Goal: Information Seeking & Learning: Find specific page/section

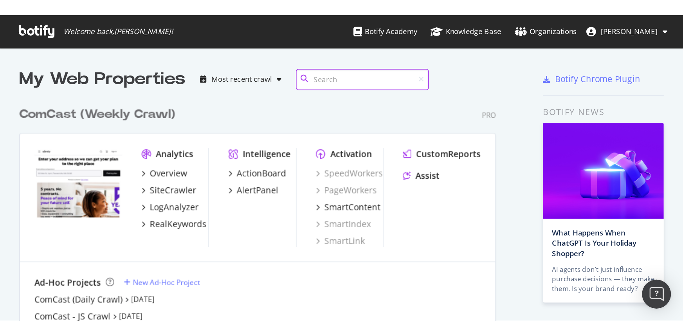
scroll to position [178, 417]
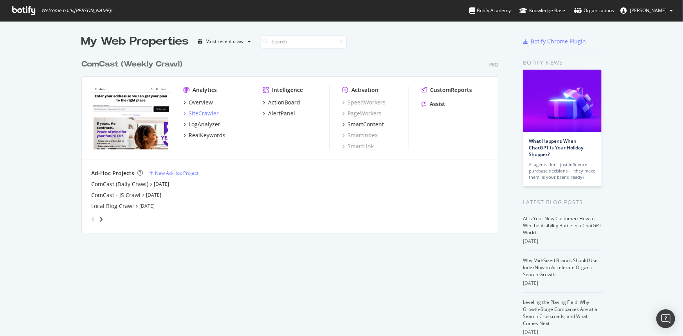
click at [206, 115] on div "SiteCrawler" at bounding box center [204, 114] width 30 height 8
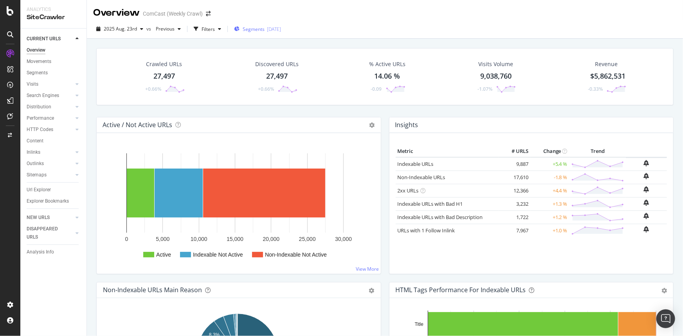
click at [262, 29] on span "Segments" at bounding box center [254, 29] width 22 height 7
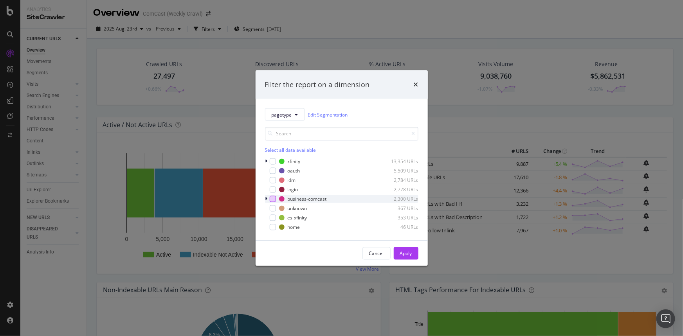
click at [274, 198] on div "modal" at bounding box center [273, 199] width 6 height 6
drag, startPoint x: 412, startPoint y: 254, endPoint x: 188, endPoint y: 172, distance: 238.9
click at [412, 198] on button "Apply" at bounding box center [406, 253] width 25 height 13
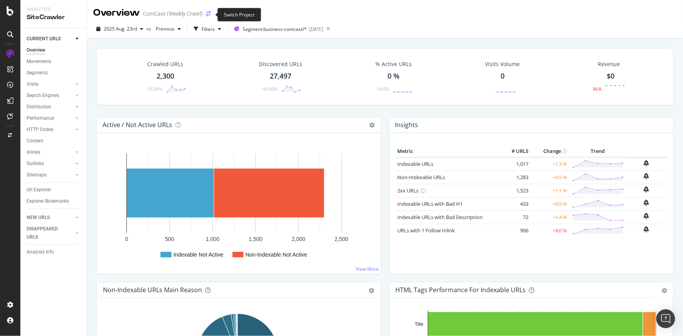
click at [208, 13] on icon "arrow-right-arrow-left" at bounding box center [208, 13] width 5 height 5
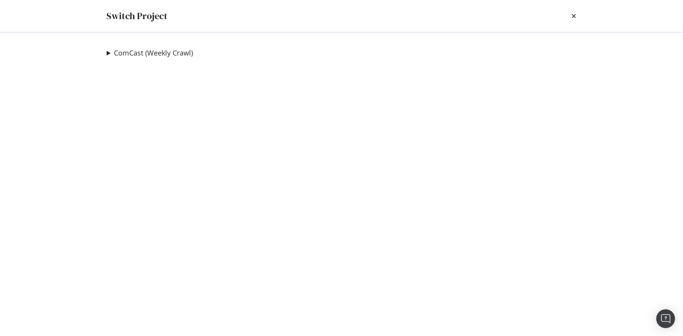
click at [109, 51] on summary "ComCast (Weekly Crawl)" at bounding box center [150, 53] width 86 height 10
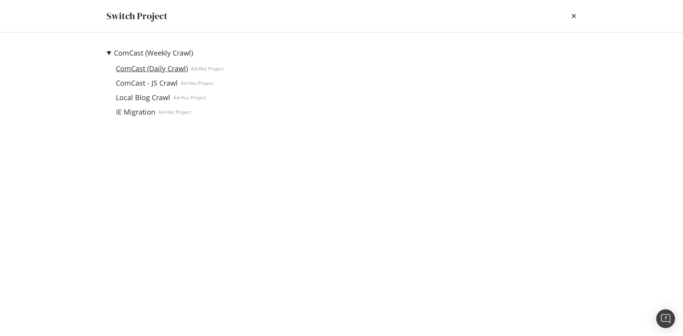
click at [153, 65] on link "ComCast (Daily Crawl)" at bounding box center [152, 69] width 78 height 8
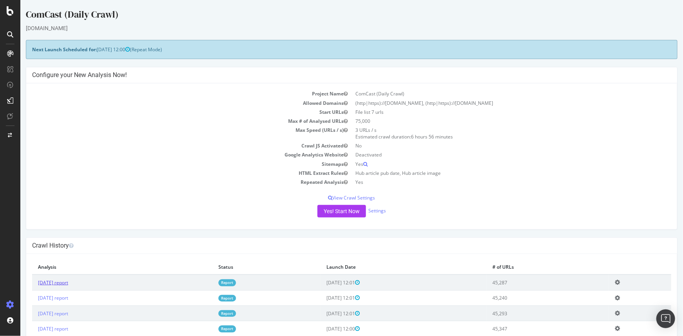
click at [68, 198] on link "[DATE] report" at bounding box center [53, 282] width 30 height 7
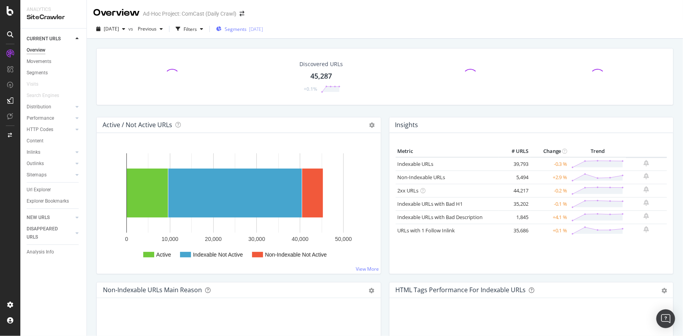
click at [263, 26] on div "[DATE]" at bounding box center [256, 29] width 14 height 7
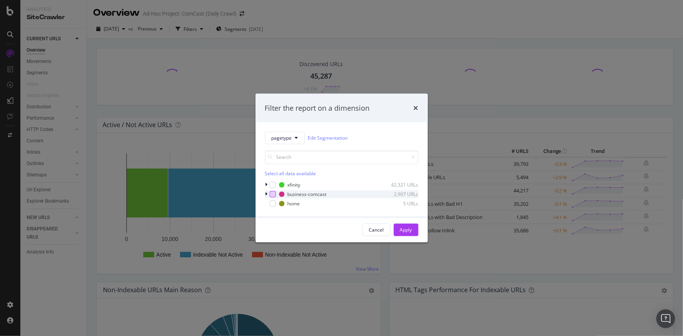
click at [271, 194] on div "modal" at bounding box center [273, 194] width 6 height 6
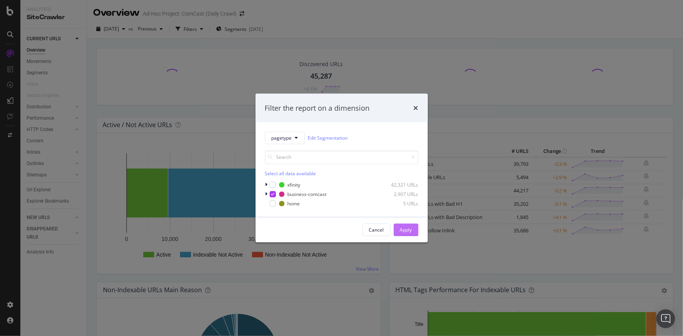
click at [406, 198] on div "Apply" at bounding box center [406, 229] width 12 height 7
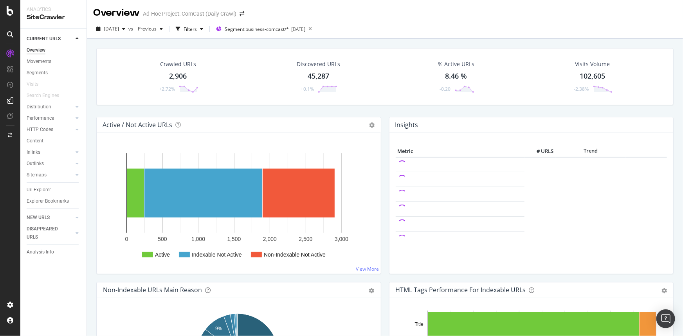
drag, startPoint x: 45, startPoint y: 191, endPoint x: 399, endPoint y: 162, distance: 355.5
click at [45, 191] on div "Url Explorer" at bounding box center [39, 190] width 24 height 8
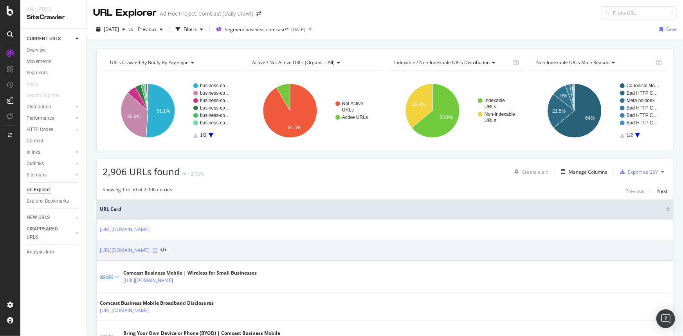
click at [157, 198] on icon at bounding box center [155, 250] width 5 height 5
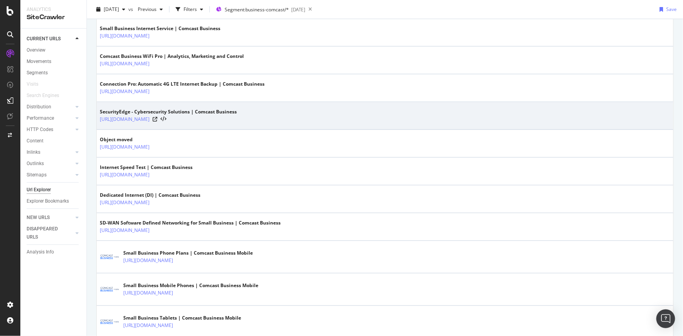
scroll to position [426, 0]
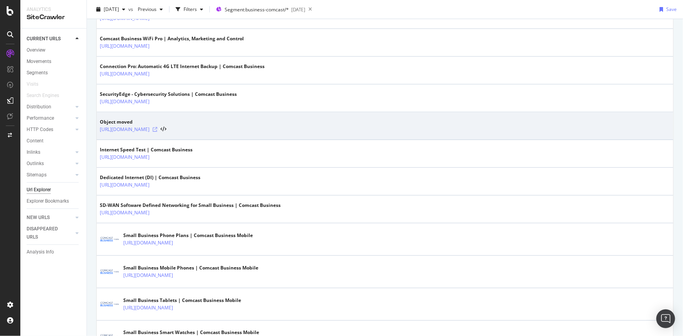
click at [157, 127] on icon at bounding box center [155, 129] width 5 height 5
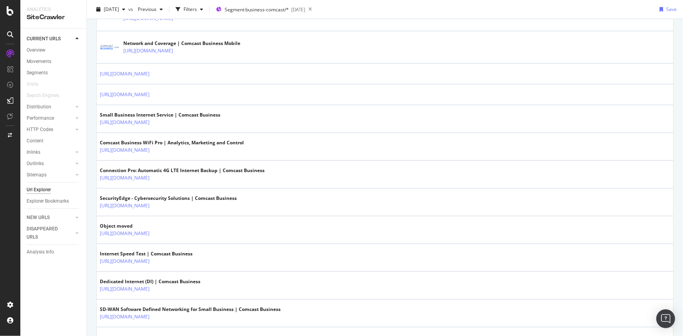
scroll to position [0, 0]
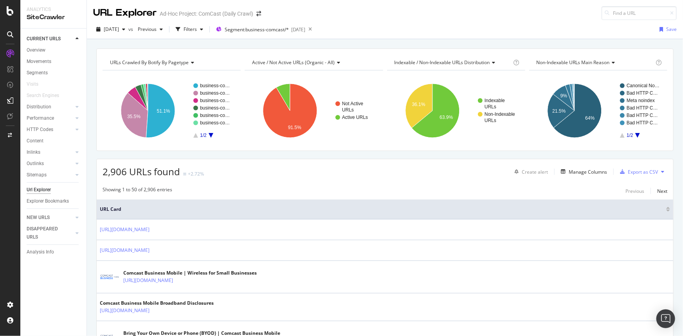
drag, startPoint x: 419, startPoint y: 223, endPoint x: 358, endPoint y: -30, distance: 260.3
click at [197, 30] on div "Filters" at bounding box center [189, 29] width 13 height 7
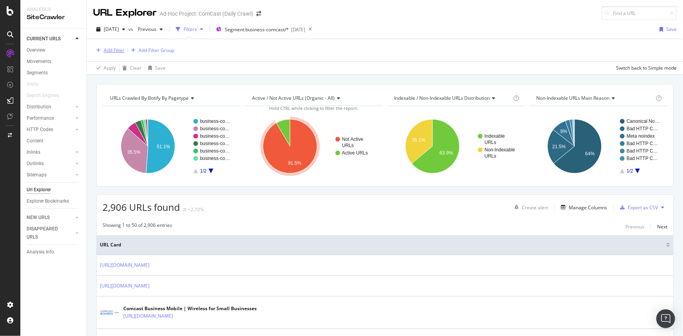
click at [106, 48] on div "Add Filter" at bounding box center [114, 50] width 21 height 7
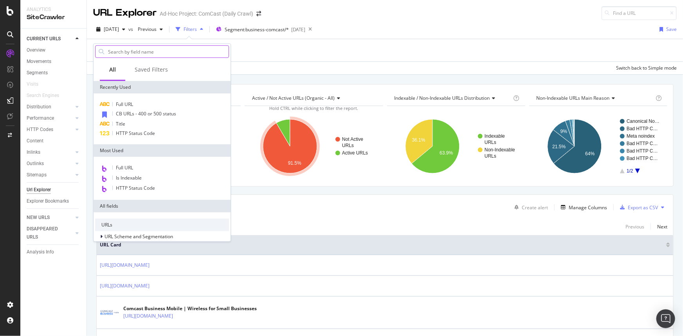
click at [152, 53] on input "text" at bounding box center [167, 52] width 121 height 12
type input "internal"
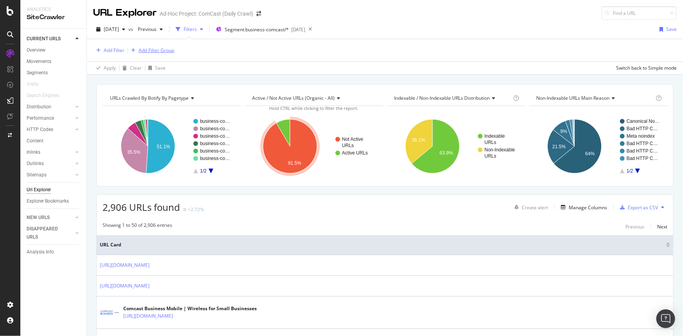
click at [130, 50] on div "button" at bounding box center [133, 50] width 11 height 5
click at [302, 45] on div "Add Filter Add Filter Group" at bounding box center [384, 50] width 583 height 22
click at [113, 47] on div "Add Filter" at bounding box center [114, 50] width 21 height 7
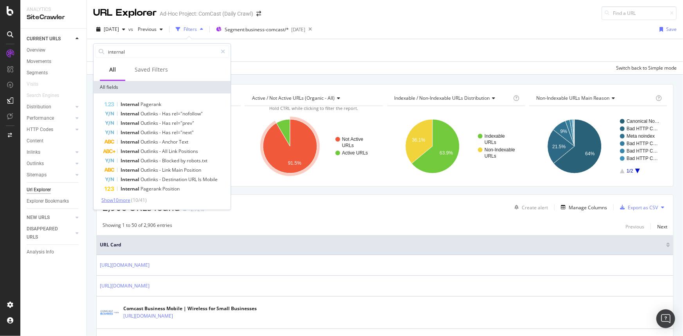
click at [129, 198] on span "Show 10 more" at bounding box center [115, 200] width 29 height 7
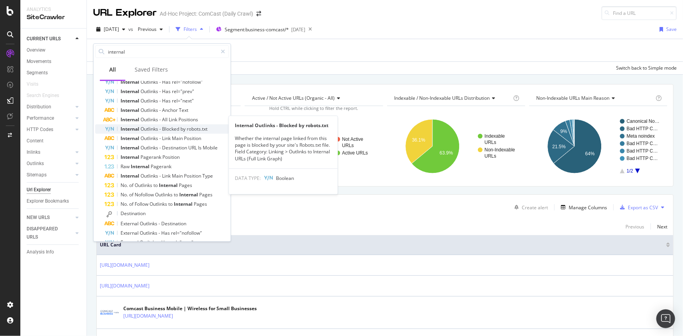
scroll to position [63, 0]
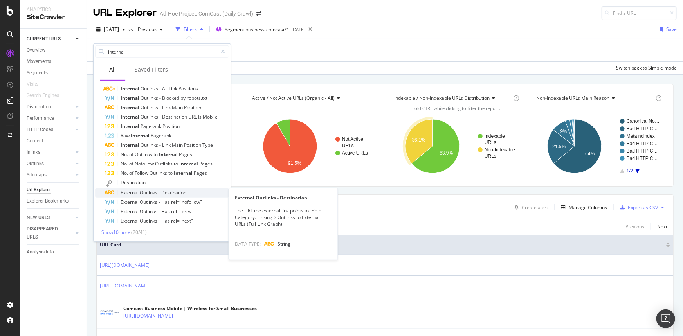
click at [187, 191] on div "External Outlinks - Destination" at bounding box center [166, 192] width 124 height 9
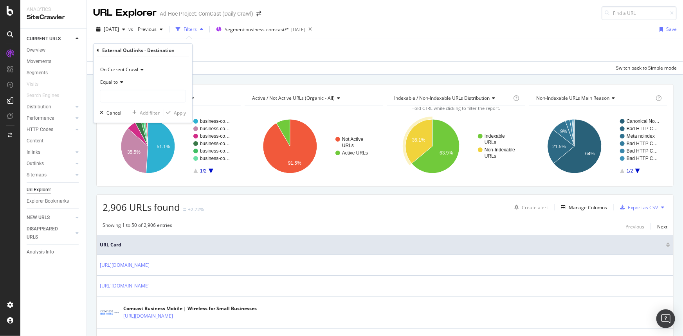
click at [123, 83] on icon at bounding box center [120, 82] width 5 height 5
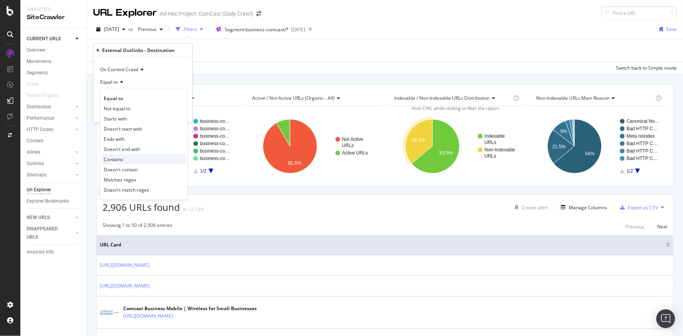
click at [148, 154] on div "Contains" at bounding box center [144, 159] width 84 height 10
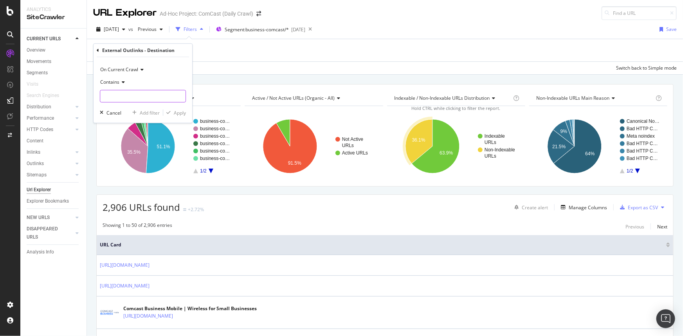
click at [137, 95] on input "text" at bounding box center [142, 96] width 85 height 13
paste input "[URL][DOMAIN_NAME]"
type input "[URL][DOMAIN_NAME]"
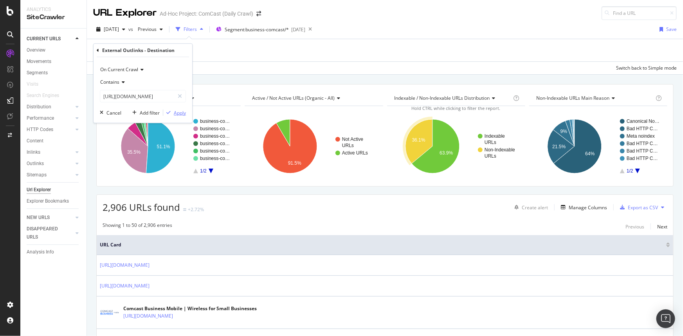
click at [181, 112] on div "Apply" at bounding box center [180, 112] width 12 height 7
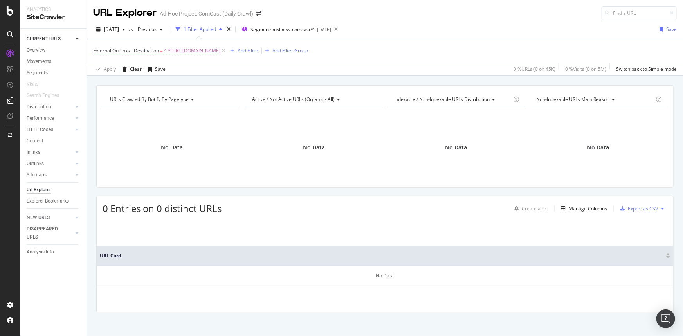
click at [156, 53] on span "External Outlinks - Destination" at bounding box center [126, 50] width 66 height 7
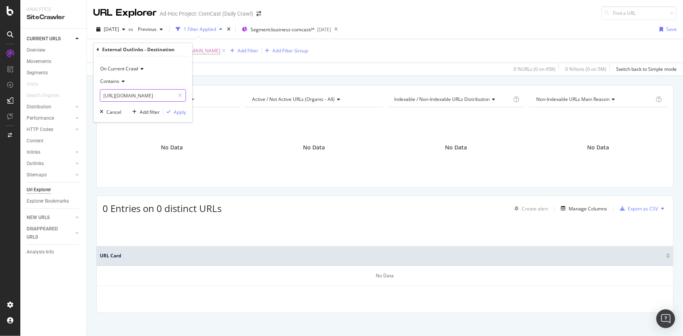
click at [117, 96] on input "[URL][DOMAIN_NAME]" at bounding box center [137, 95] width 74 height 13
type input "[DOMAIN_NAME][URL]"
click at [202, 78] on div "URLs Crawled By Botify By pagetype Chart (by Value) Table Expand Export as CSV …" at bounding box center [385, 85] width 596 height 19
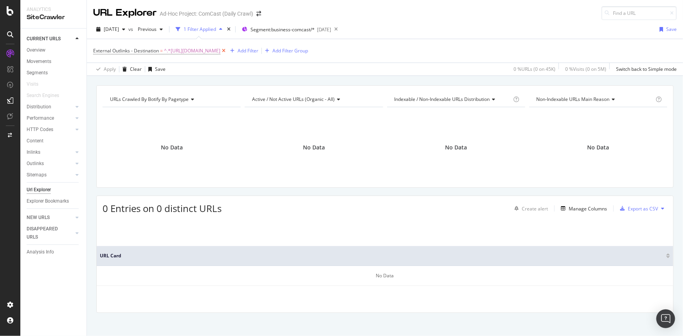
click at [227, 50] on icon at bounding box center [223, 51] width 7 height 8
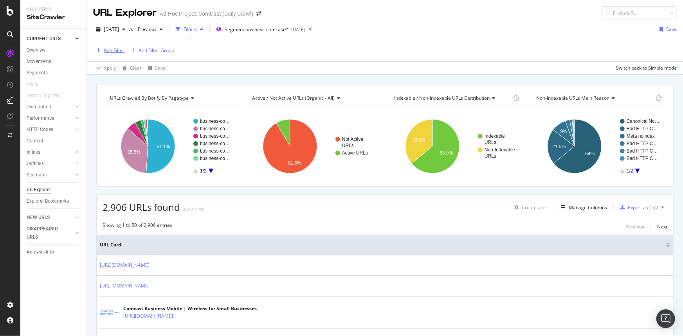
click at [105, 47] on div "Add Filter" at bounding box center [114, 50] width 21 height 7
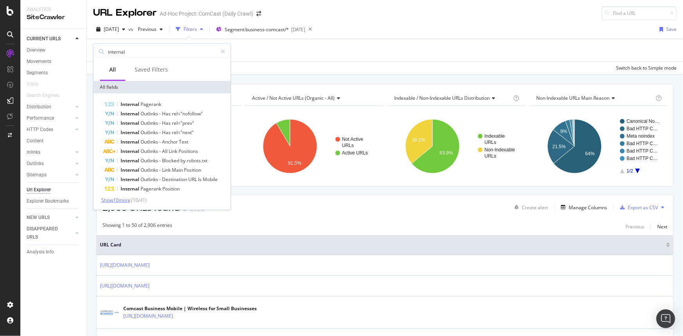
click at [119, 198] on span "Show 10 more" at bounding box center [115, 200] width 29 height 7
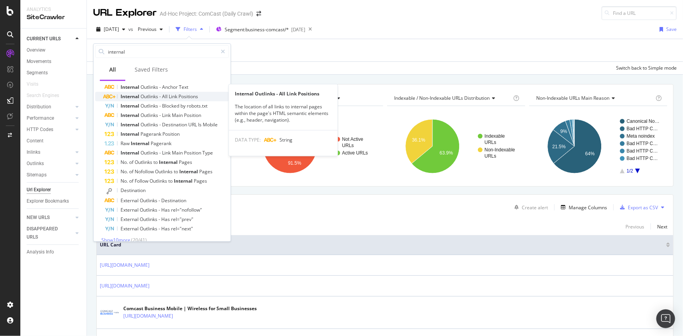
scroll to position [63, 0]
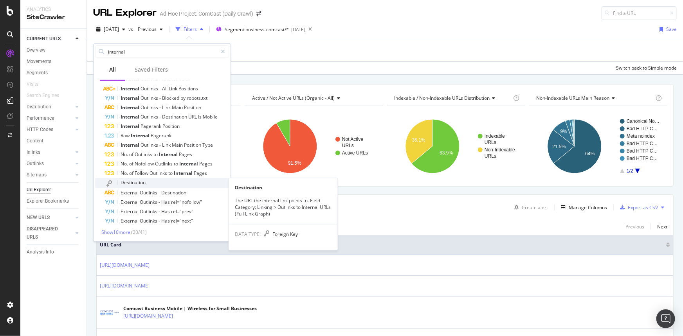
click at [137, 180] on span "Destination" at bounding box center [132, 182] width 25 height 7
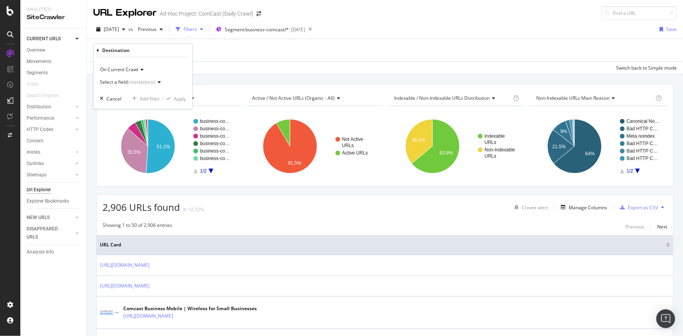
click at [159, 82] on icon "button" at bounding box center [159, 82] width 3 height 5
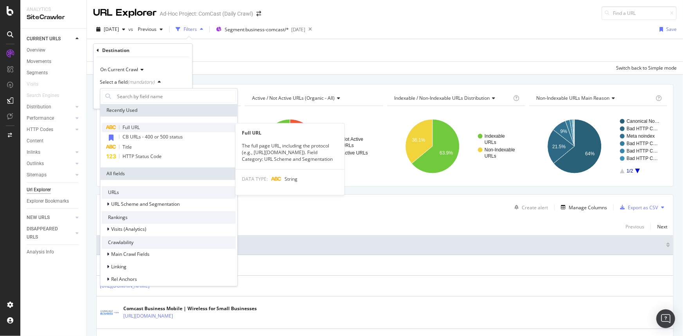
click at [141, 128] on div "Full URL" at bounding box center [169, 127] width 134 height 9
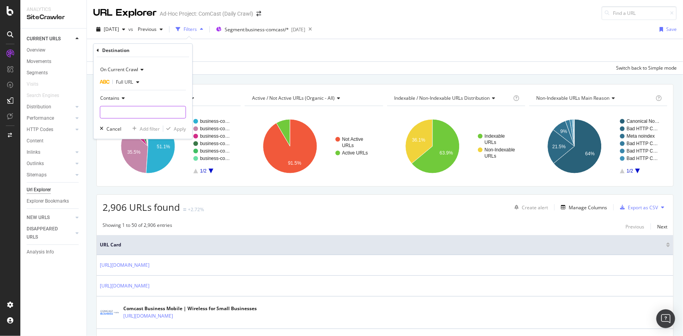
click at [120, 109] on input "text" at bounding box center [142, 112] width 85 height 13
paste input "[URL][DOMAIN_NAME]"
click at [125, 111] on input "[URL][DOMAIN_NAME]" at bounding box center [137, 112] width 74 height 13
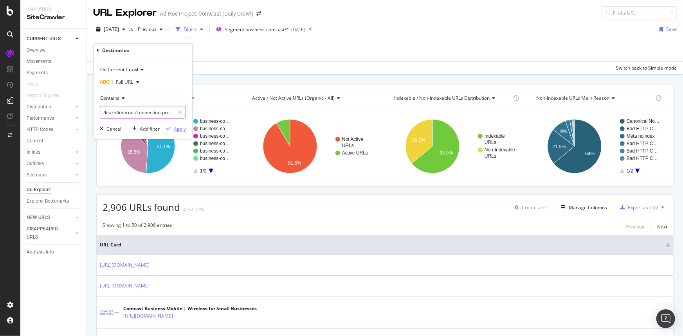
type input "/learn/internet/connection-pro-automatic-backup"
click at [174, 127] on div "Apply" at bounding box center [180, 128] width 12 height 7
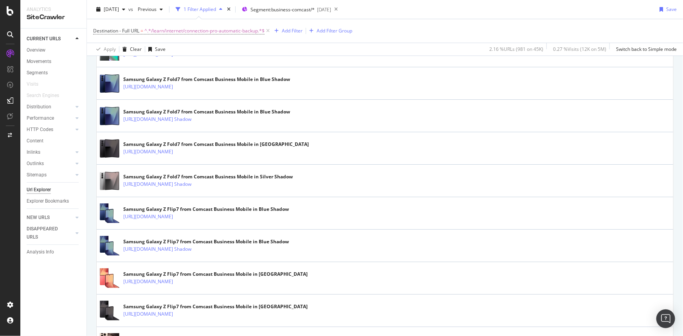
scroll to position [1553, 0]
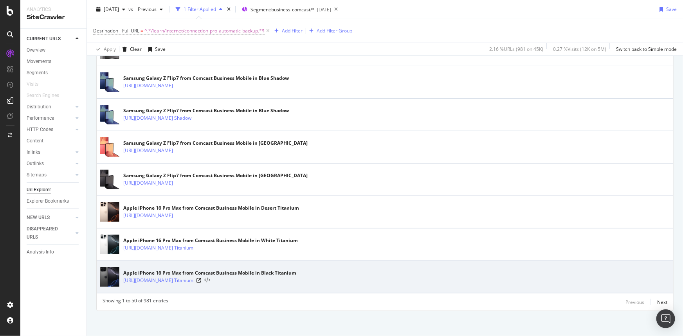
click at [210, 198] on icon at bounding box center [207, 280] width 6 height 5
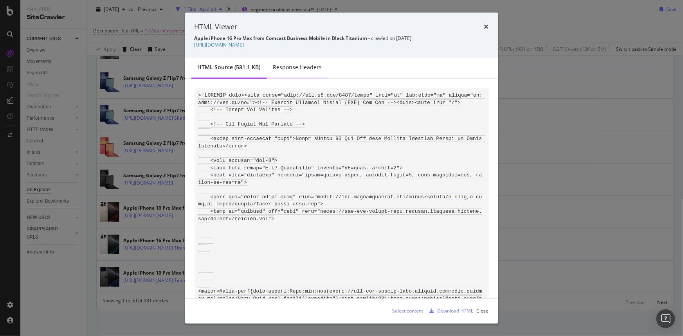
click at [297, 70] on div "Response Headers" at bounding box center [297, 68] width 49 height 8
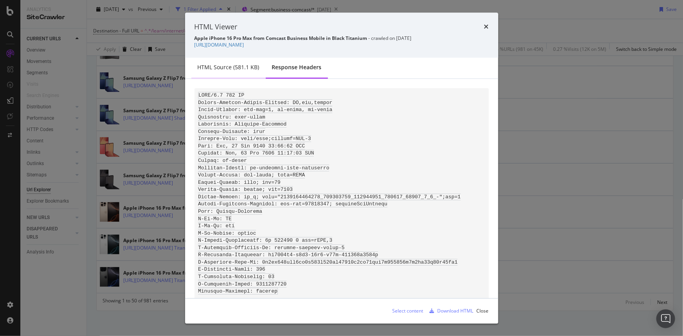
click at [226, 69] on div "HTML source (581.1 KB)" at bounding box center [229, 68] width 62 height 8
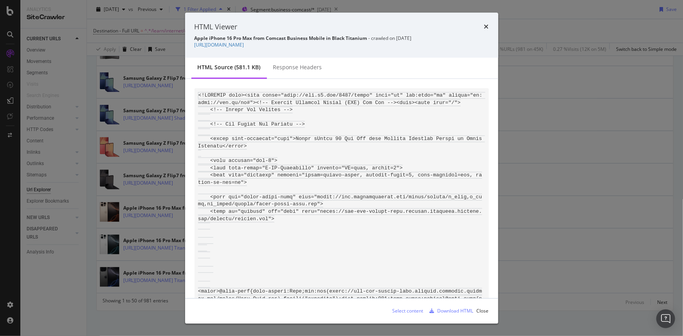
scroll to position [45420, 0]
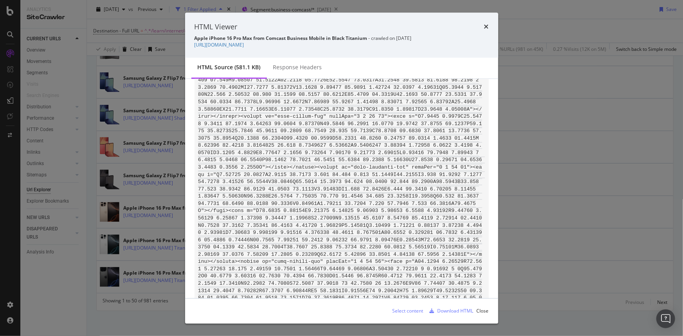
drag, startPoint x: 304, startPoint y: 187, endPoint x: 214, endPoint y: 188, distance: 89.2
copy code "/learn/internet/connection-pro-automatic-backup"
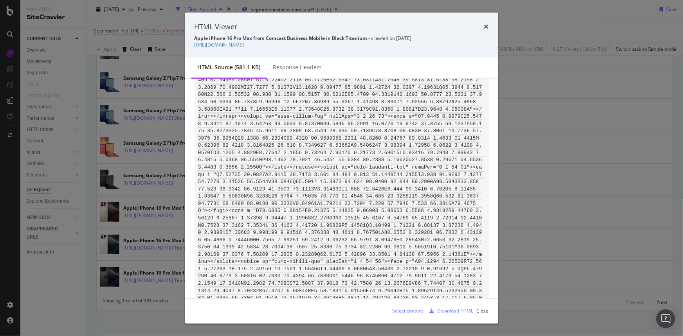
drag, startPoint x: 217, startPoint y: 189, endPoint x: 305, endPoint y: 191, distance: 87.3
copy code "connection-pro-automatic-backup"
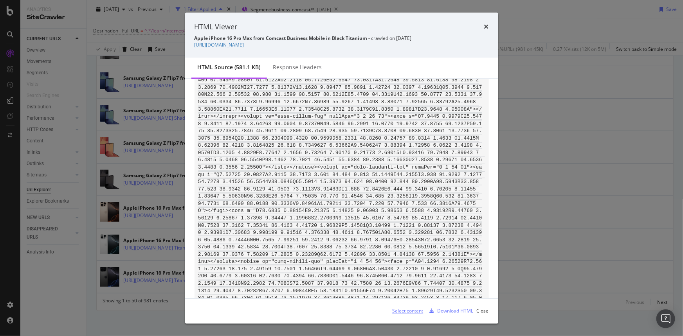
click at [399, 198] on div "Select content" at bounding box center [407, 310] width 31 height 7
click at [442, 27] on icon "times" at bounding box center [486, 27] width 5 height 6
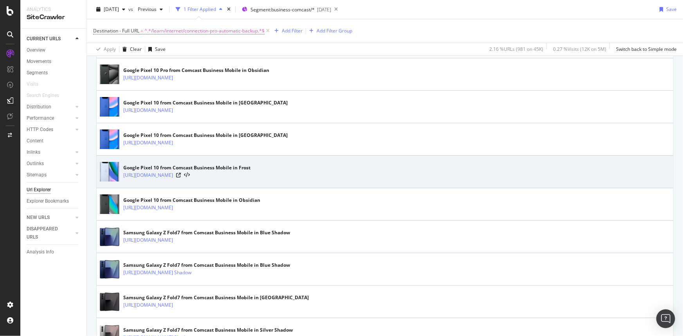
scroll to position [985, 0]
